Goal: Information Seeking & Learning: Learn about a topic

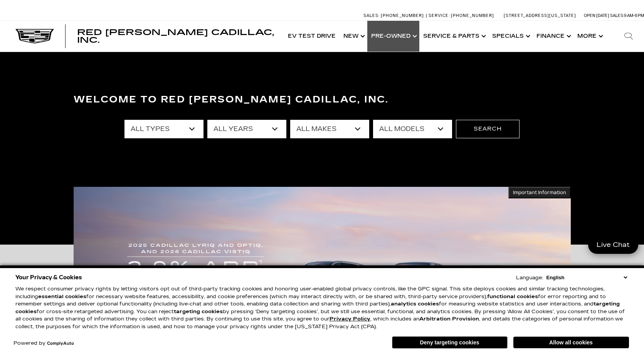
click at [410, 41] on link "Show Pre-Owned" at bounding box center [393, 36] width 52 height 31
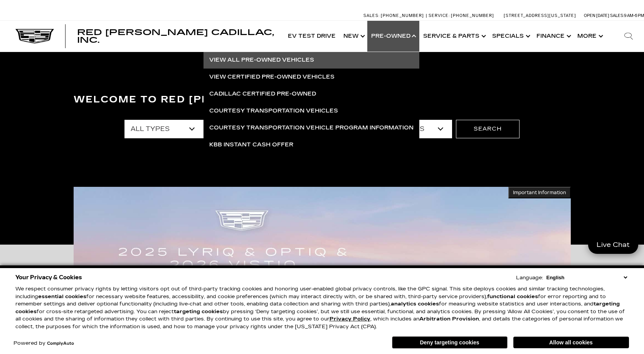
click at [356, 63] on link "View All Pre-Owned Vehicles" at bounding box center [311, 60] width 216 height 17
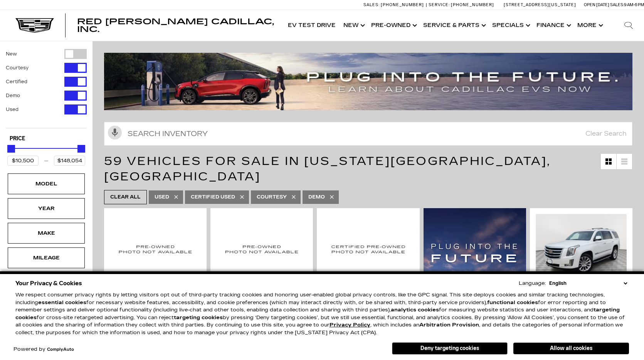
click at [623, 280] on select "English Spanish / Español English / [GEOGRAPHIC_DATA] Korean / 한국어 Vietnamese /…" at bounding box center [588, 283] width 82 height 8
click at [487, 295] on p "We respect consumer privacy rights by letting visitors opt out of third-party t…" at bounding box center [321, 313] width 613 height 45
click at [588, 347] on button "Allow all cookies" at bounding box center [571, 348] width 116 height 12
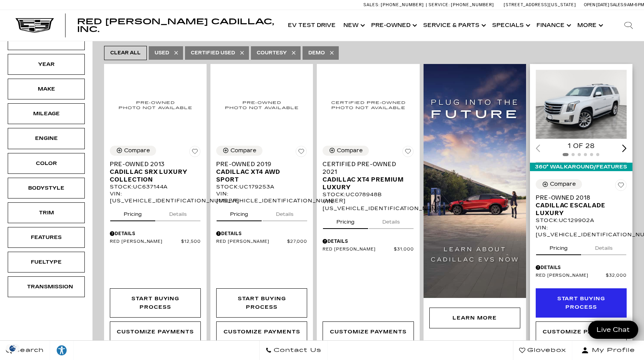
scroll to position [156, 0]
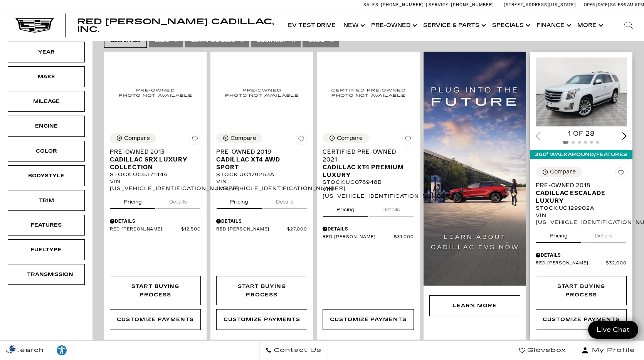
click at [605, 226] on button "Details" at bounding box center [603, 234] width 45 height 17
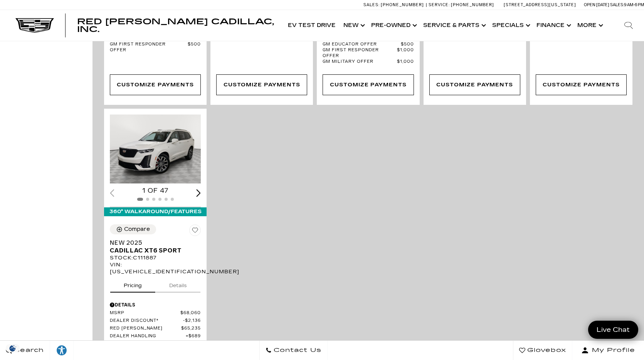
scroll to position [1507, 0]
